Goal: Transaction & Acquisition: Purchase product/service

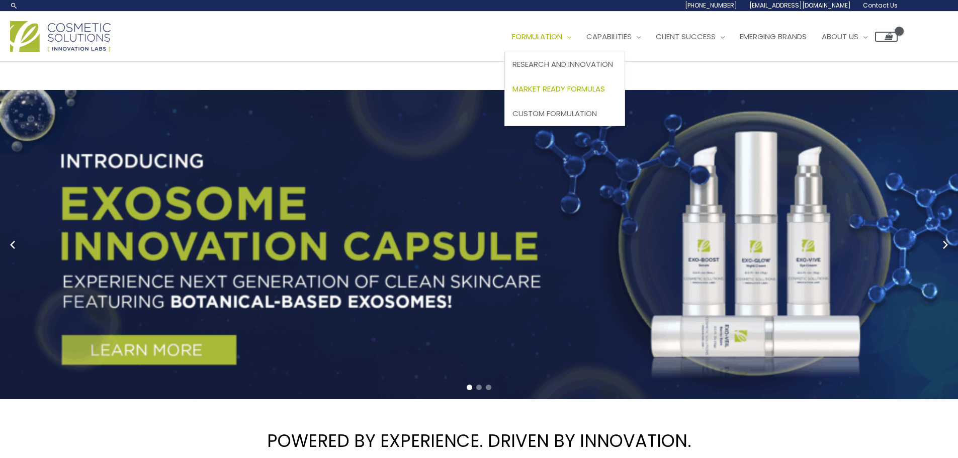
click at [570, 89] on span "Market Ready Formulas" at bounding box center [558, 88] width 92 height 11
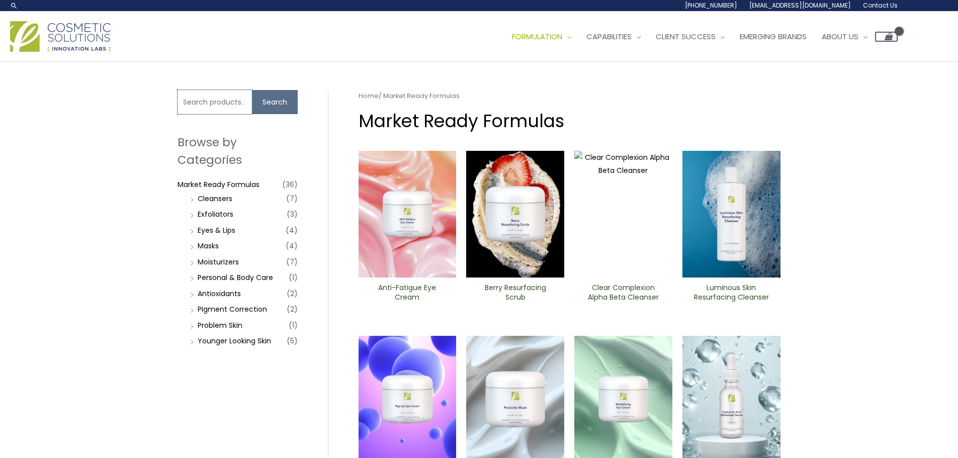
click at [221, 108] on input "Search for:" at bounding box center [214, 102] width 74 height 24
type input "shea"
click at [283, 101] on button "Search" at bounding box center [275, 102] width 46 height 24
